Goal: Book appointment/travel/reservation

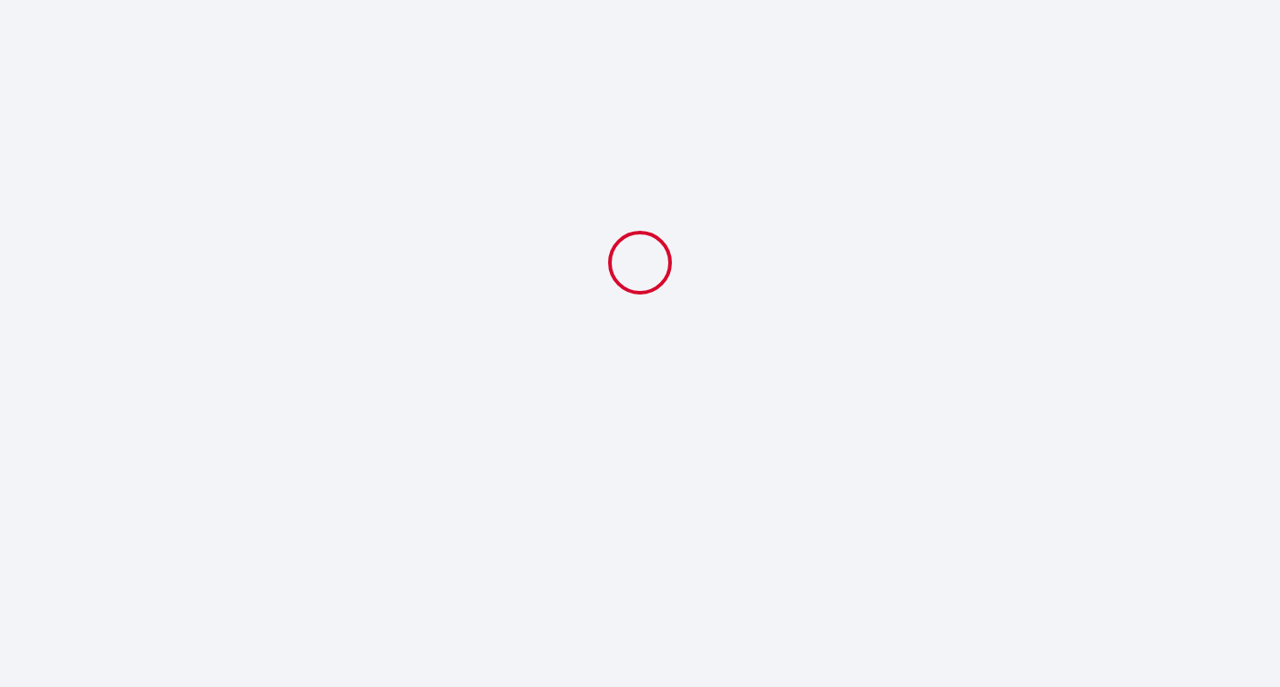
select select
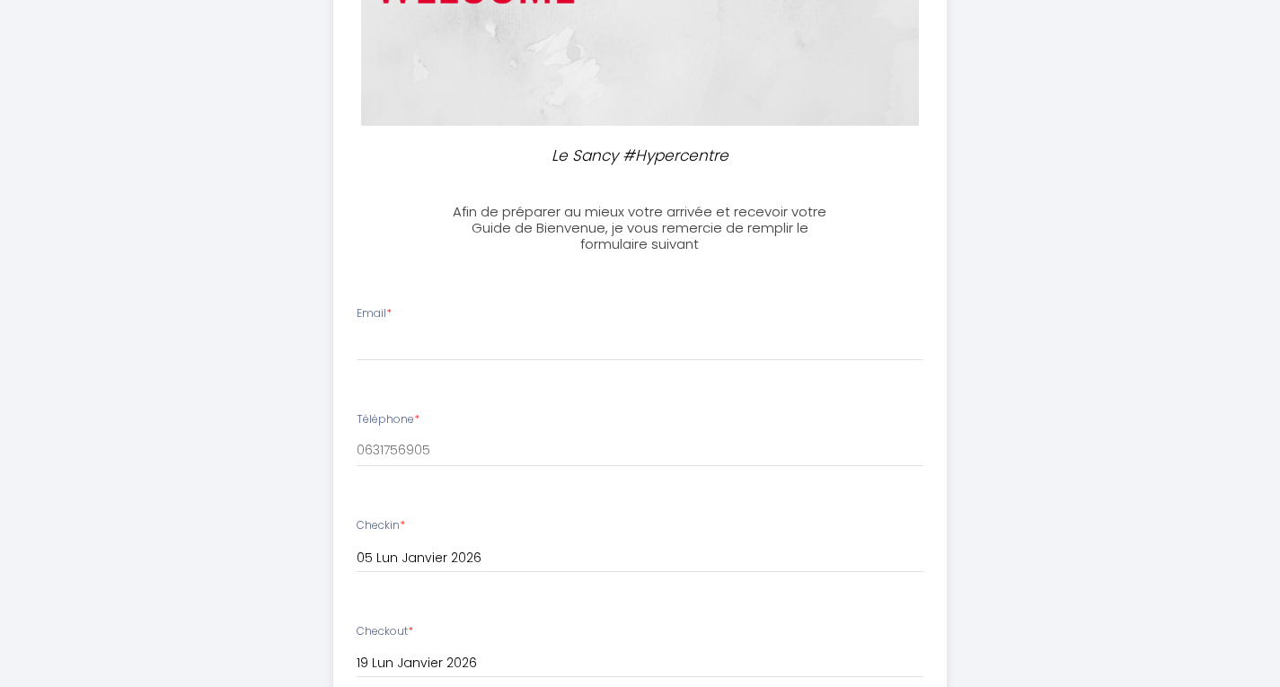
scroll to position [315, 0]
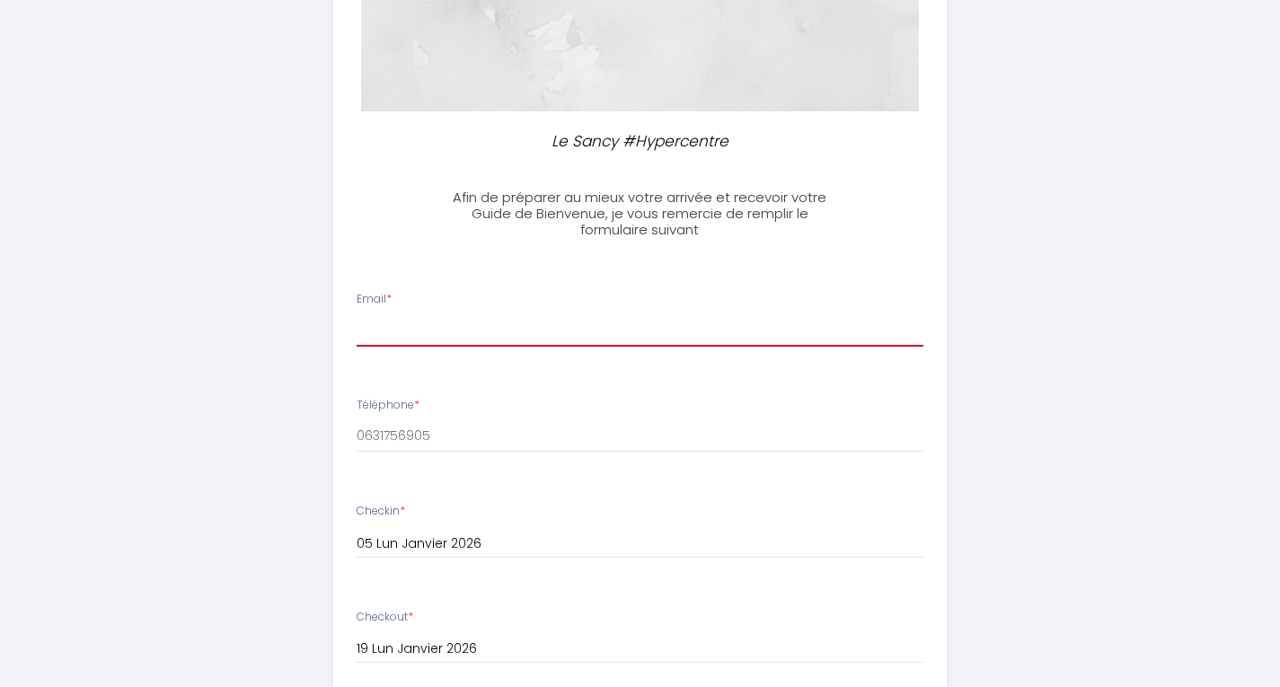
click at [392, 319] on input "Email *" at bounding box center [640, 330] width 567 height 32
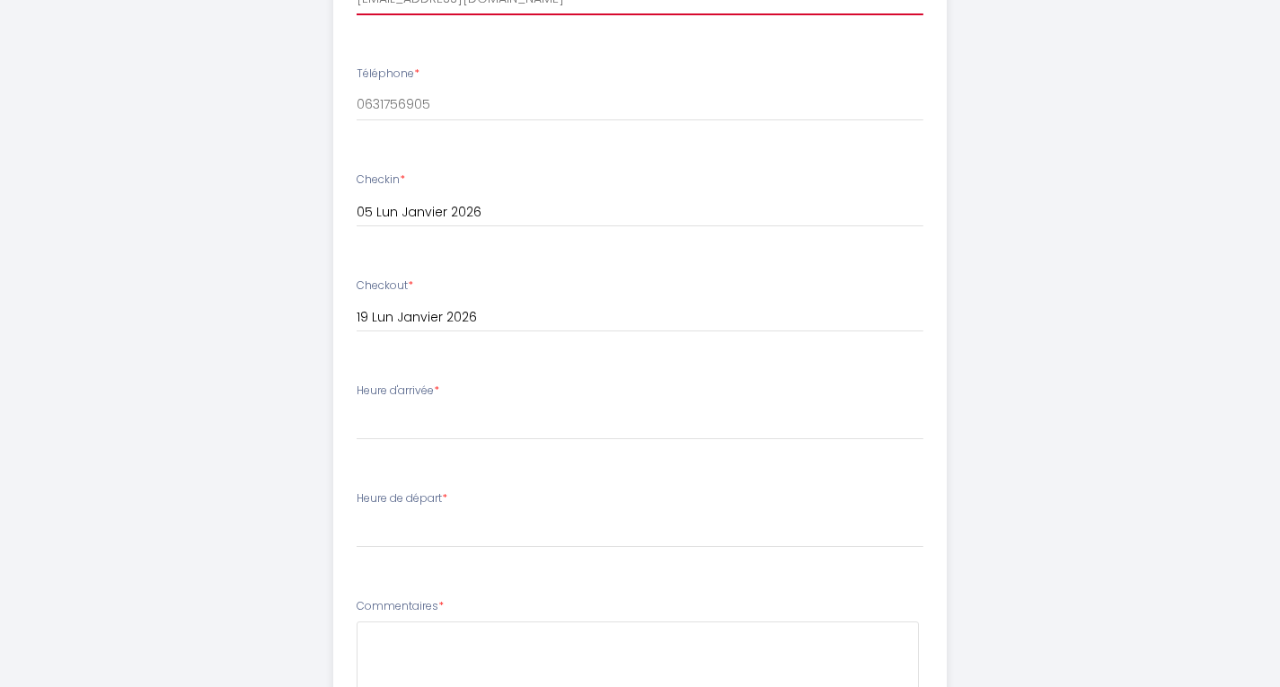
scroll to position [699, 0]
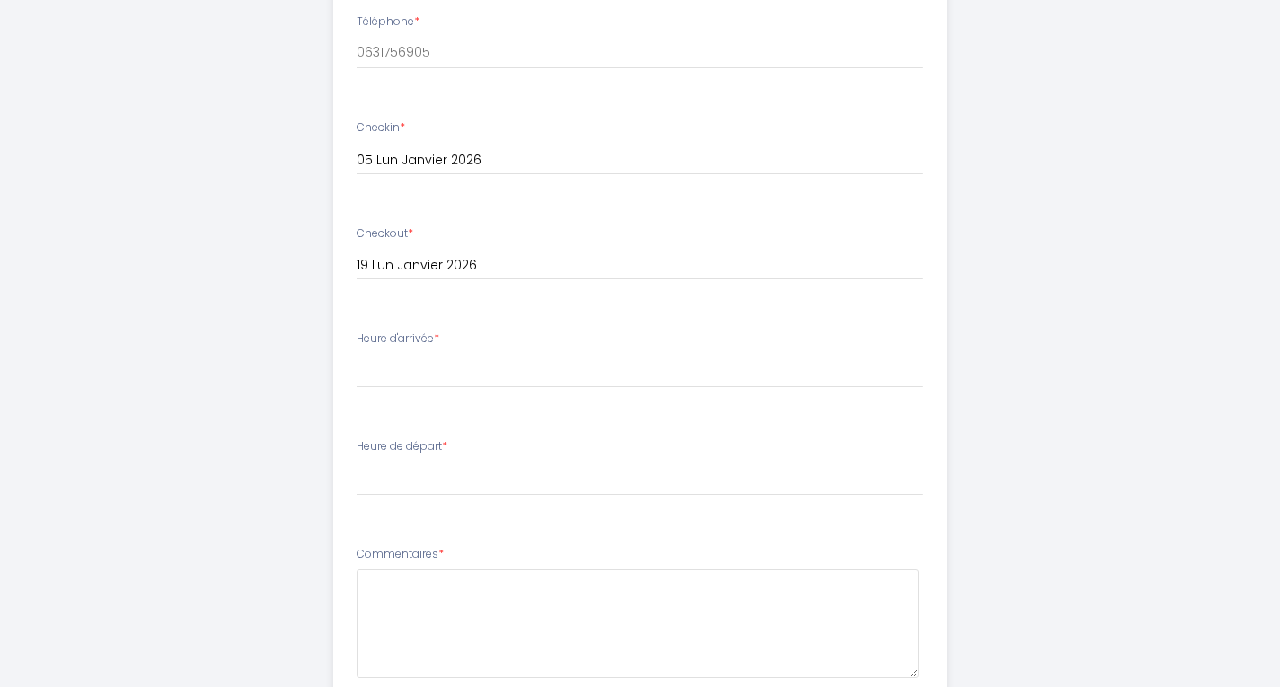
type input "[EMAIL_ADDRESS][DOMAIN_NAME]"
click at [410, 370] on select "17:00 17:30 18:00 18:30 19:00 19:30 20:00 20:30 21:00 21:30 22:00 22:30 23:00 2…" at bounding box center [640, 371] width 567 height 34
select select "17:00"
click at [357, 354] on select "17:00 17:30 18:00 18:30 19:00 19:30 20:00 20:30 21:00 21:30 22:00 22:30 23:00 2…" at bounding box center [640, 371] width 567 height 34
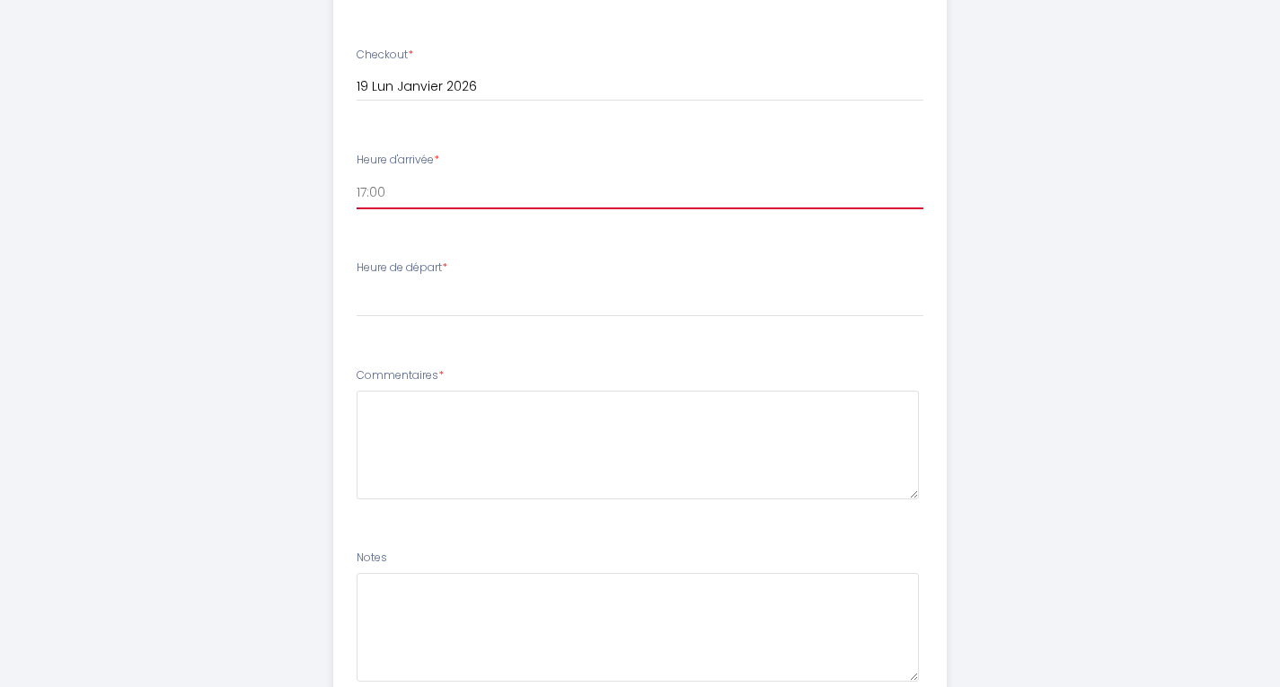
scroll to position [885, 0]
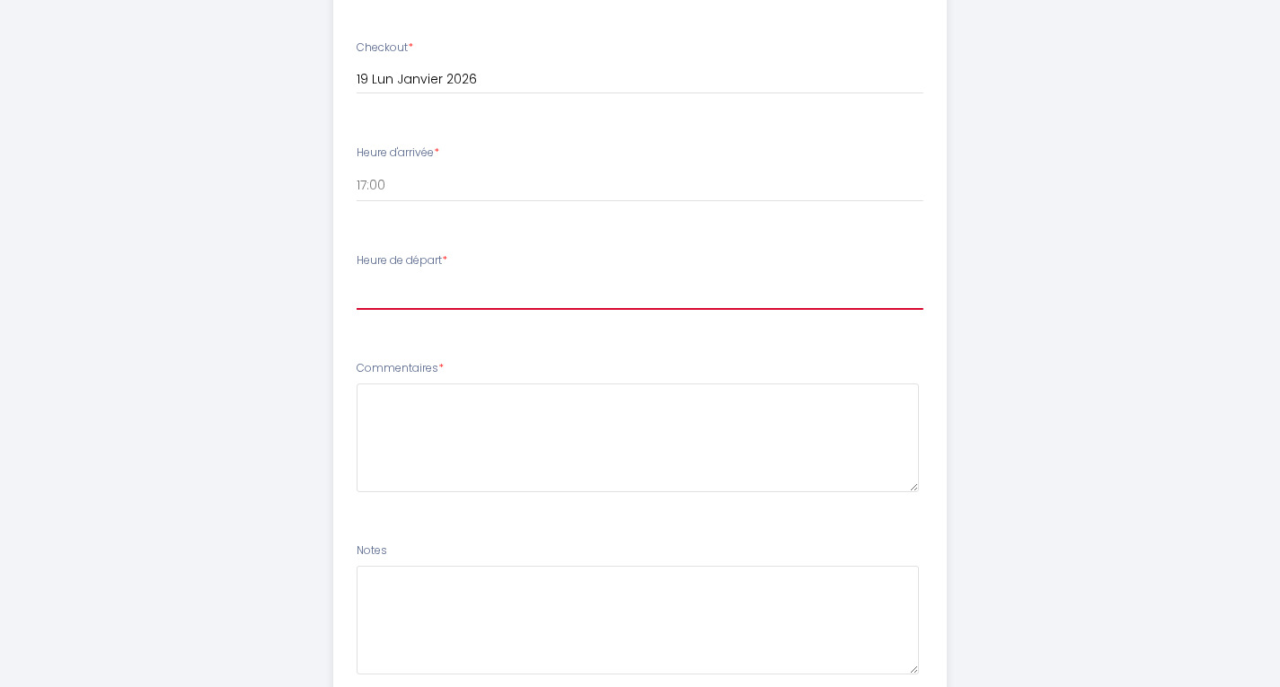
click at [391, 281] on select "00:00 00:30 01:00 01:30 02:00 02:30 03:00 03:30 04:00 04:30 05:00 05:30 06:00 0…" at bounding box center [640, 293] width 567 height 34
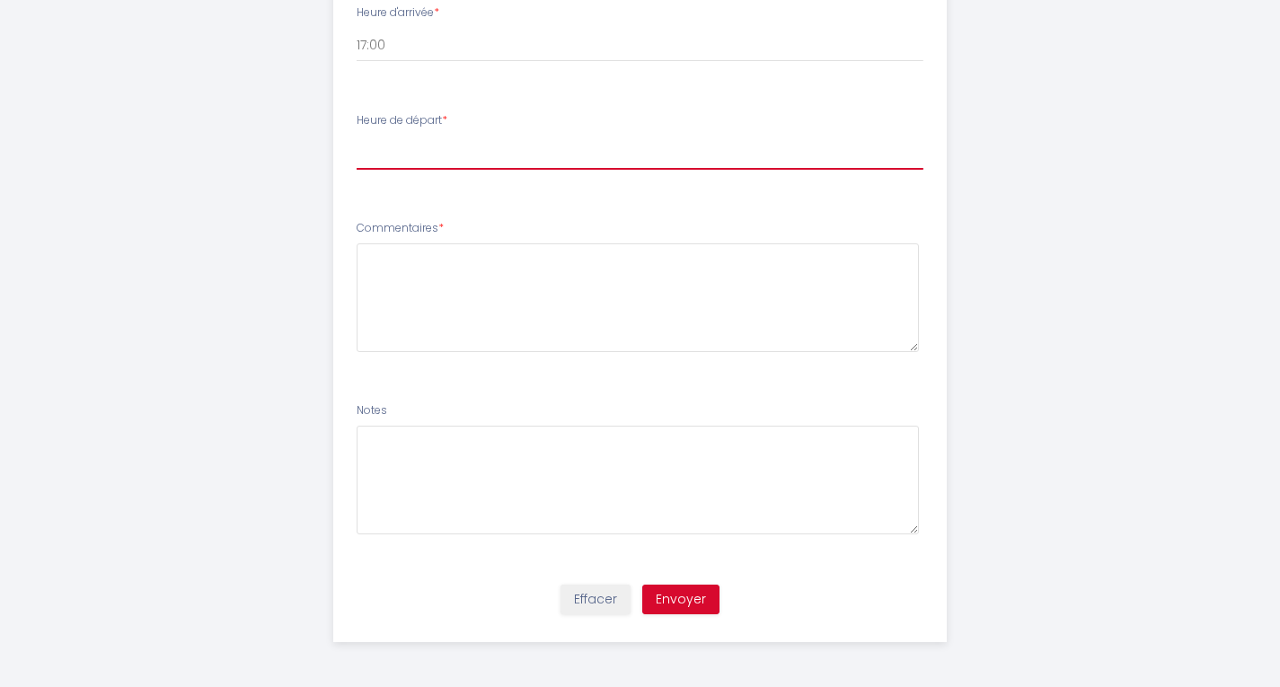
click at [558, 146] on select "00:00 00:30 01:00 01:30 02:00 02:30 03:00 03:30 04:00 04:30 05:00 05:30 06:00 0…" at bounding box center [640, 153] width 567 height 34
select select "10:00"
click at [357, 136] on select "00:00 00:30 01:00 01:30 02:00 02:30 03:00 03:30 04:00 04:30 05:00 05:30 06:00 0…" at bounding box center [640, 153] width 567 height 34
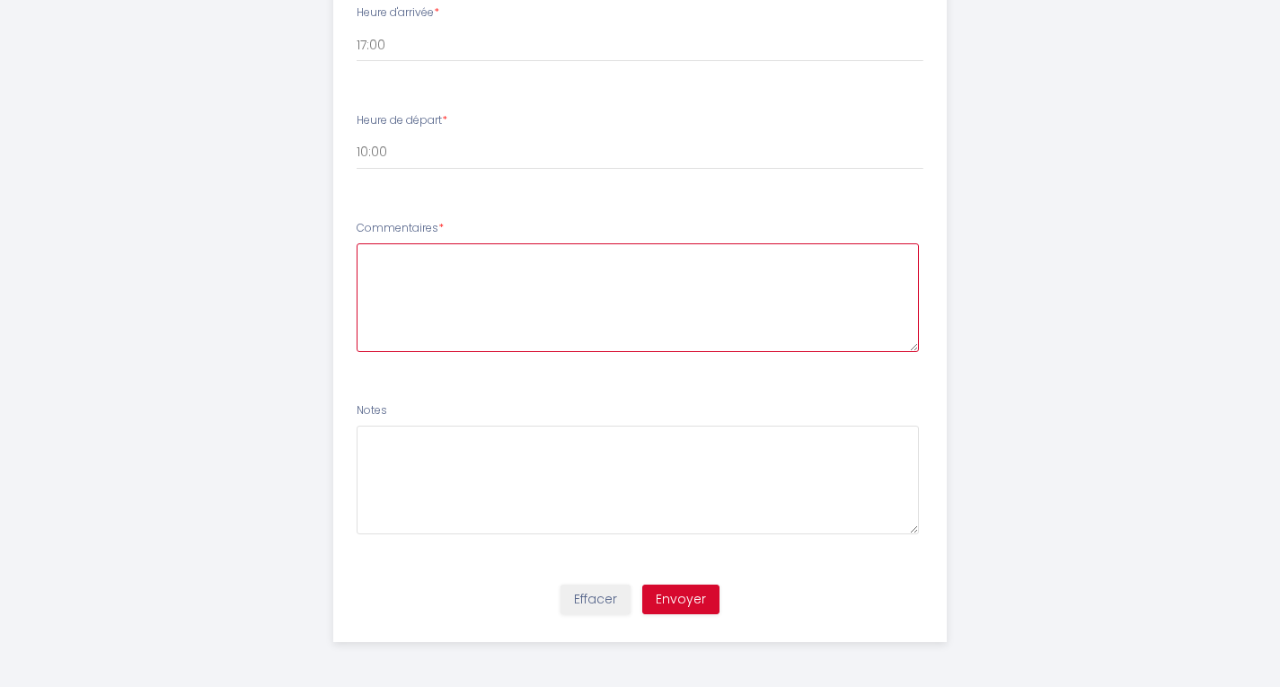
click at [451, 293] on textarea at bounding box center [638, 297] width 562 height 109
type textarea "J"
type textarea "xx"
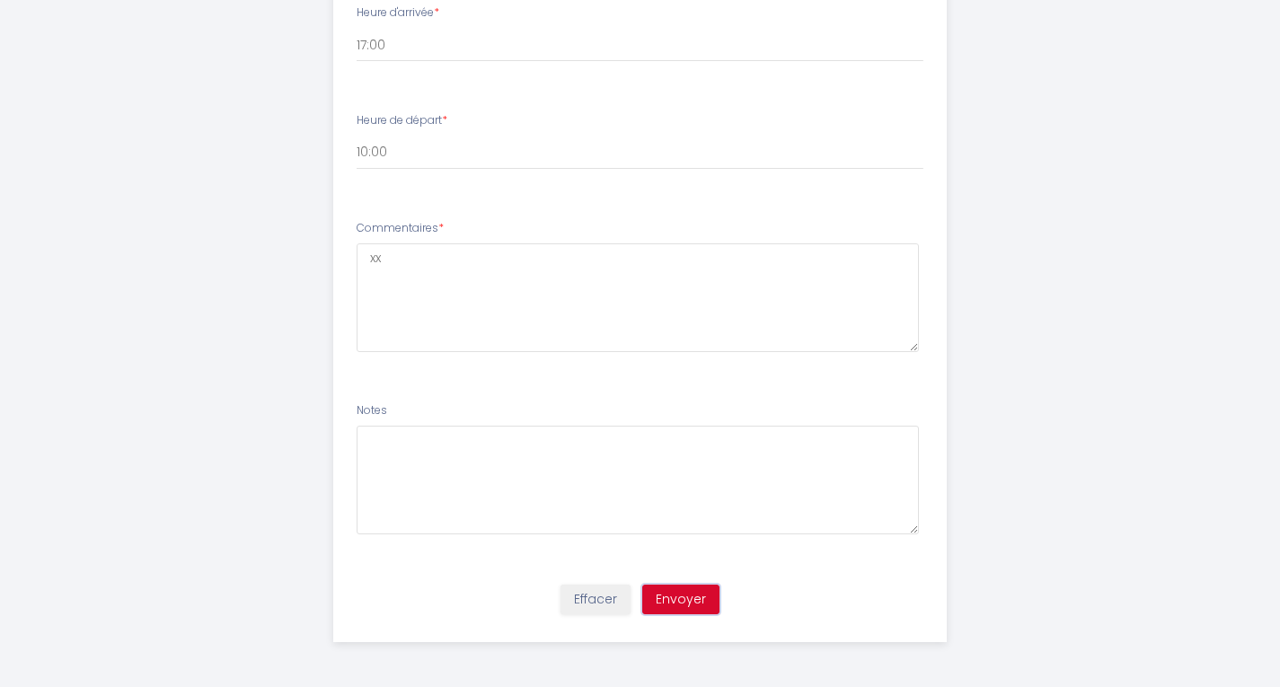
click at [681, 597] on button "Envoyer" at bounding box center [680, 600] width 77 height 31
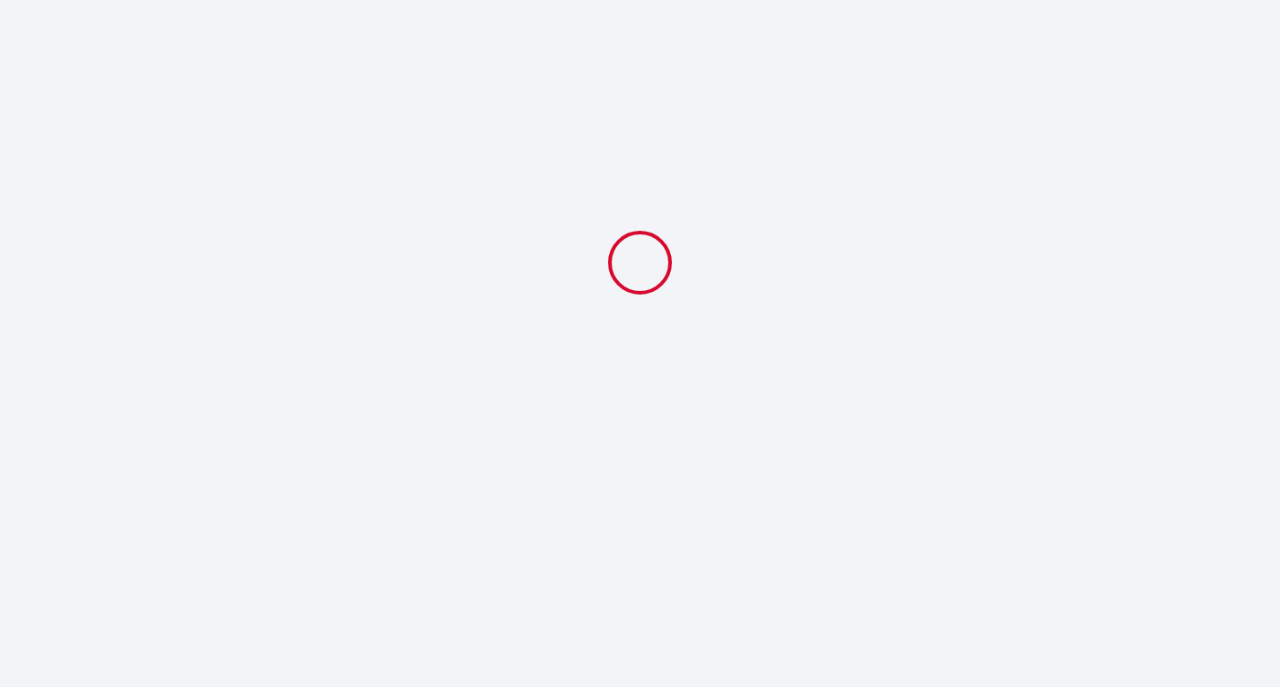
select select "10:00"
